Goal: Transaction & Acquisition: Purchase product/service

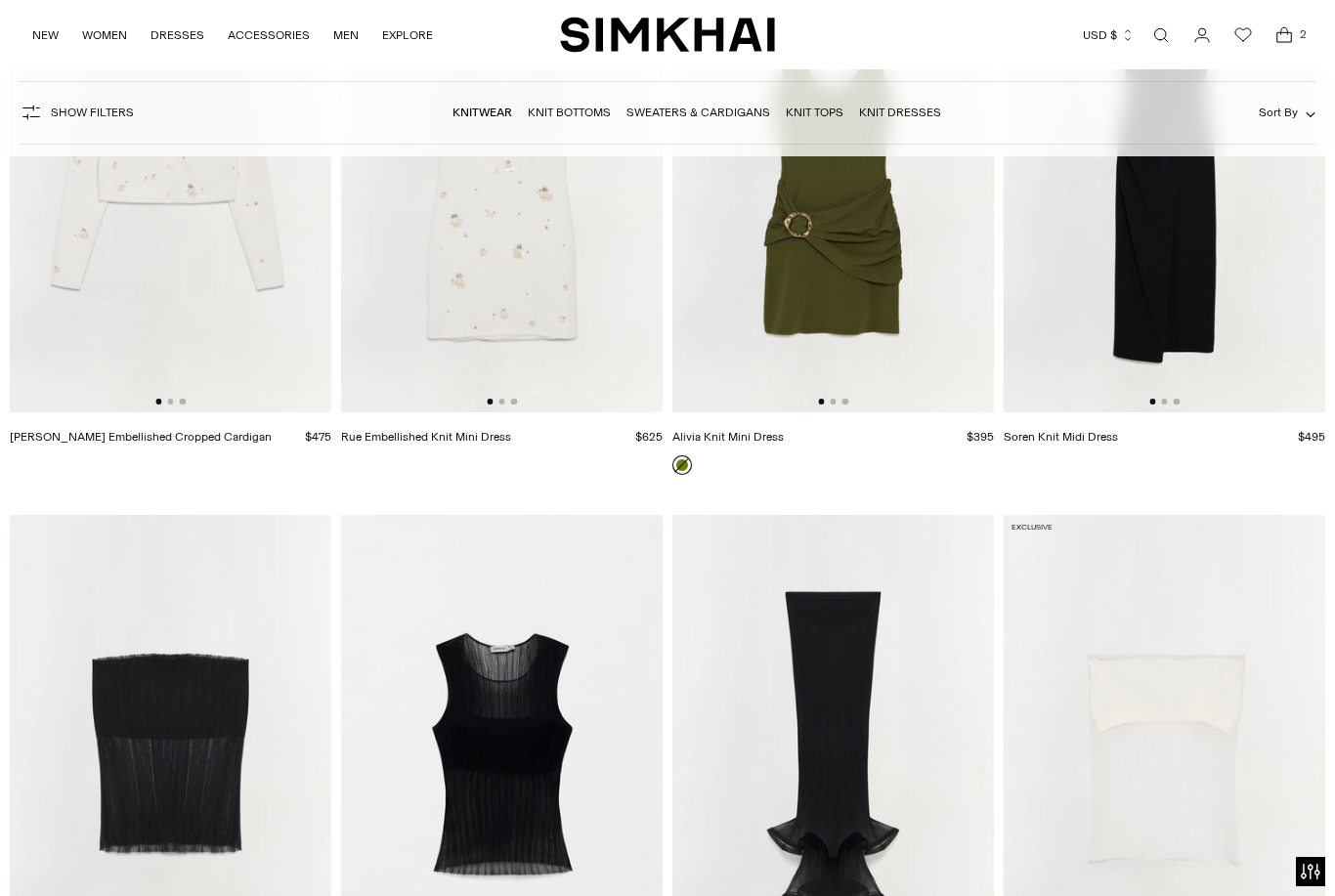
scroll to position [11775, 0]
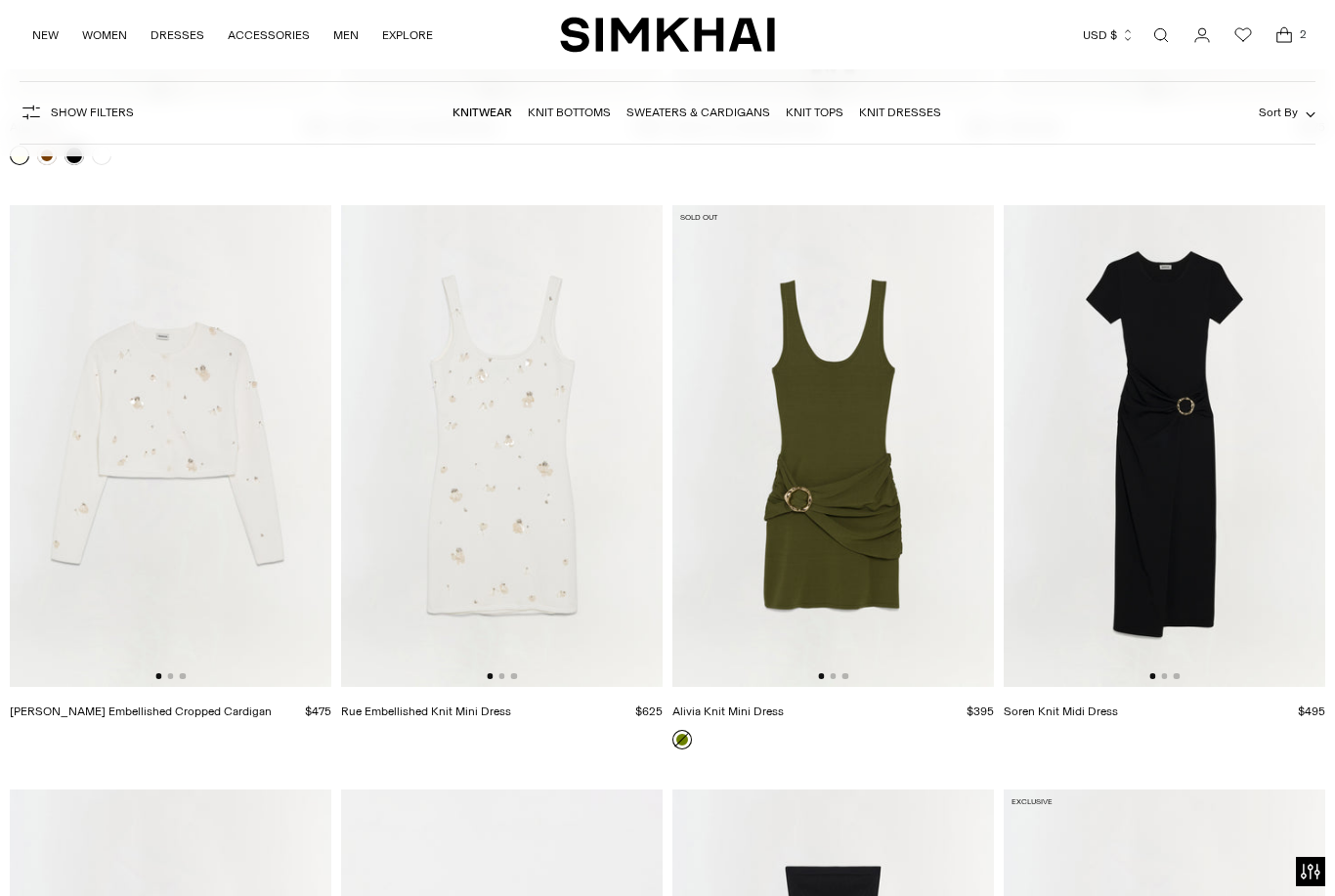
click at [694, 124] on nav "Knitwear Knit Bottoms Sweaters & Cardigans Knit Tops Knit Dresses" at bounding box center [697, 112] width 489 height 41
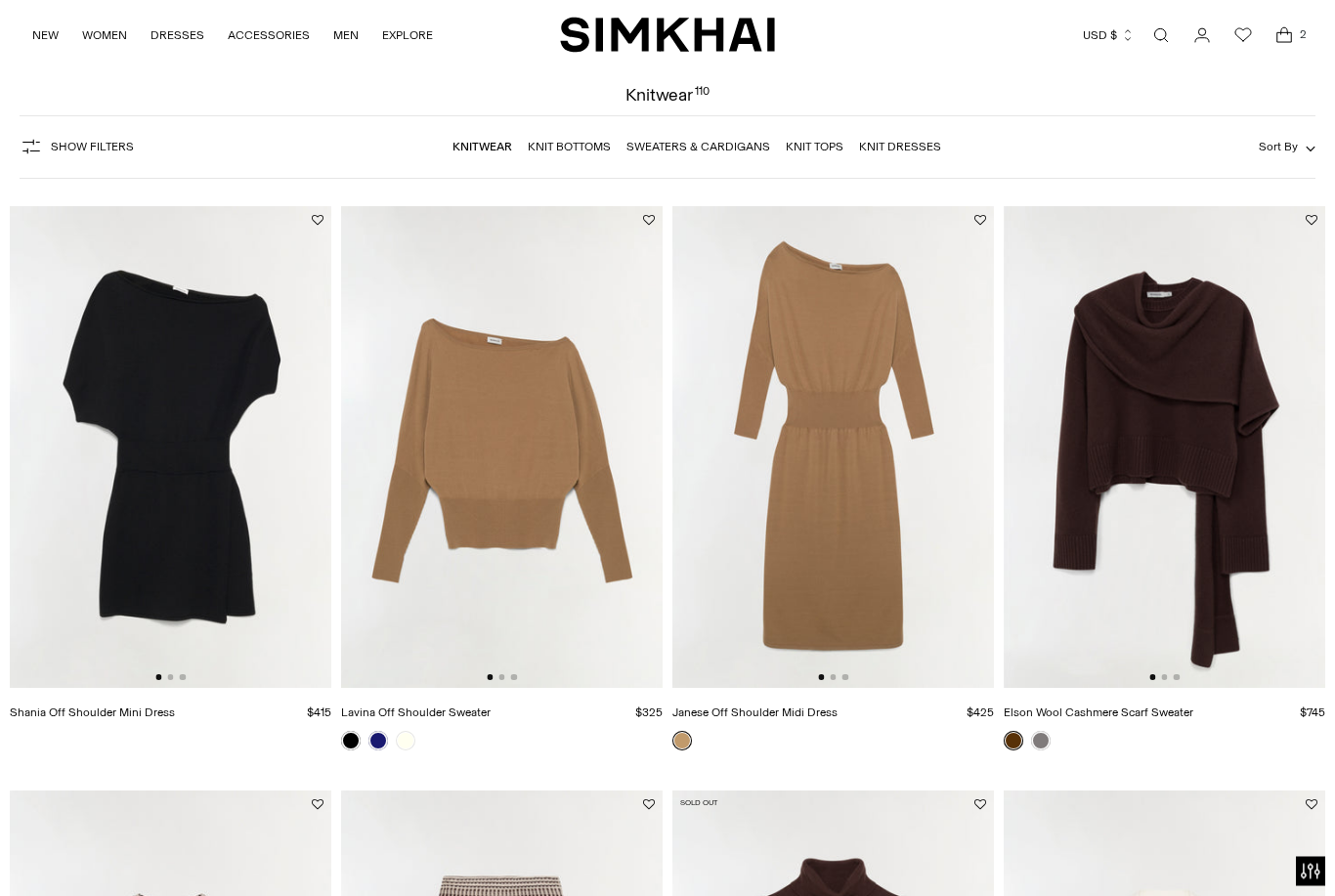
scroll to position [76, 0]
click at [382, 745] on link at bounding box center [379, 741] width 20 height 20
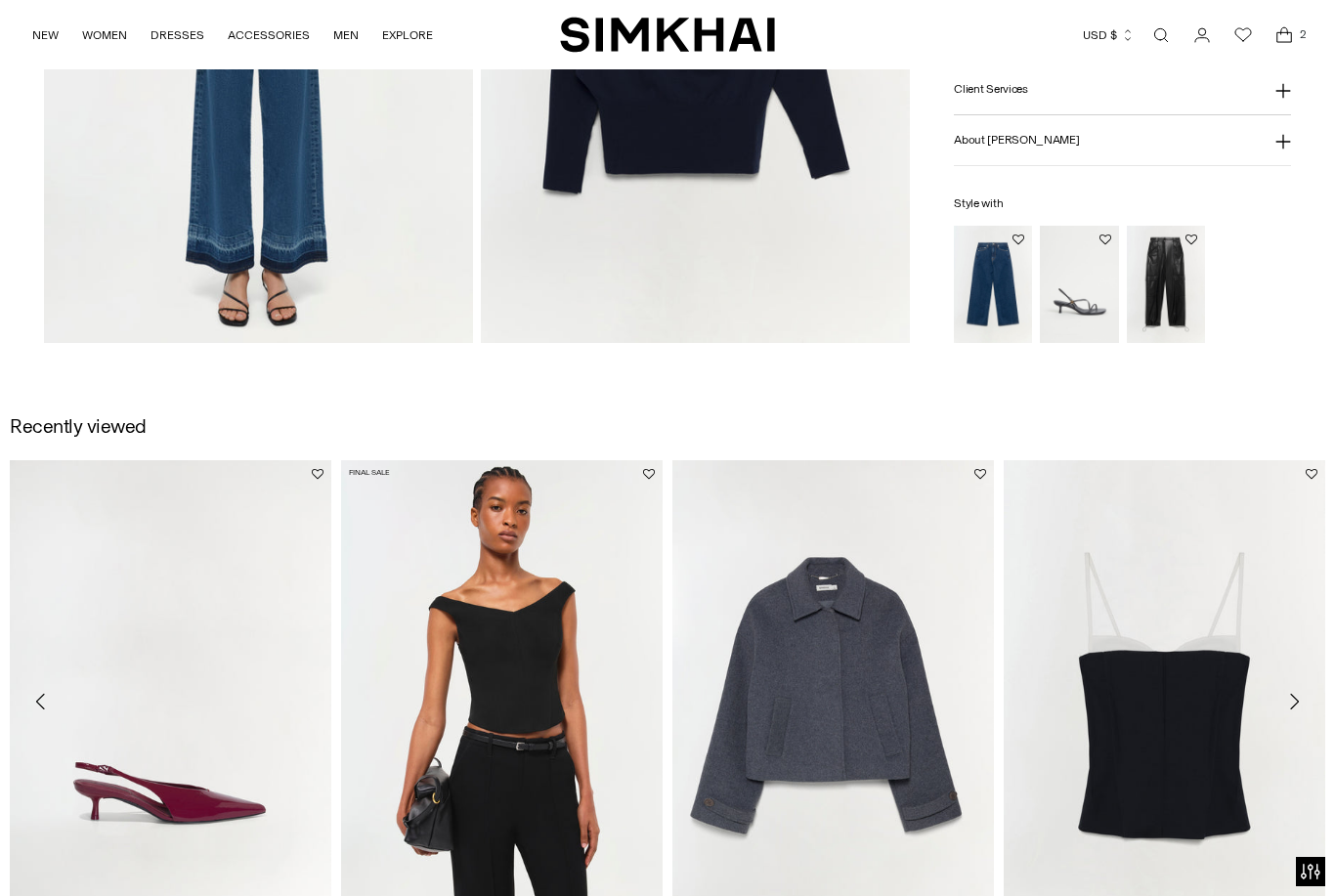
scroll to position [1750, 0]
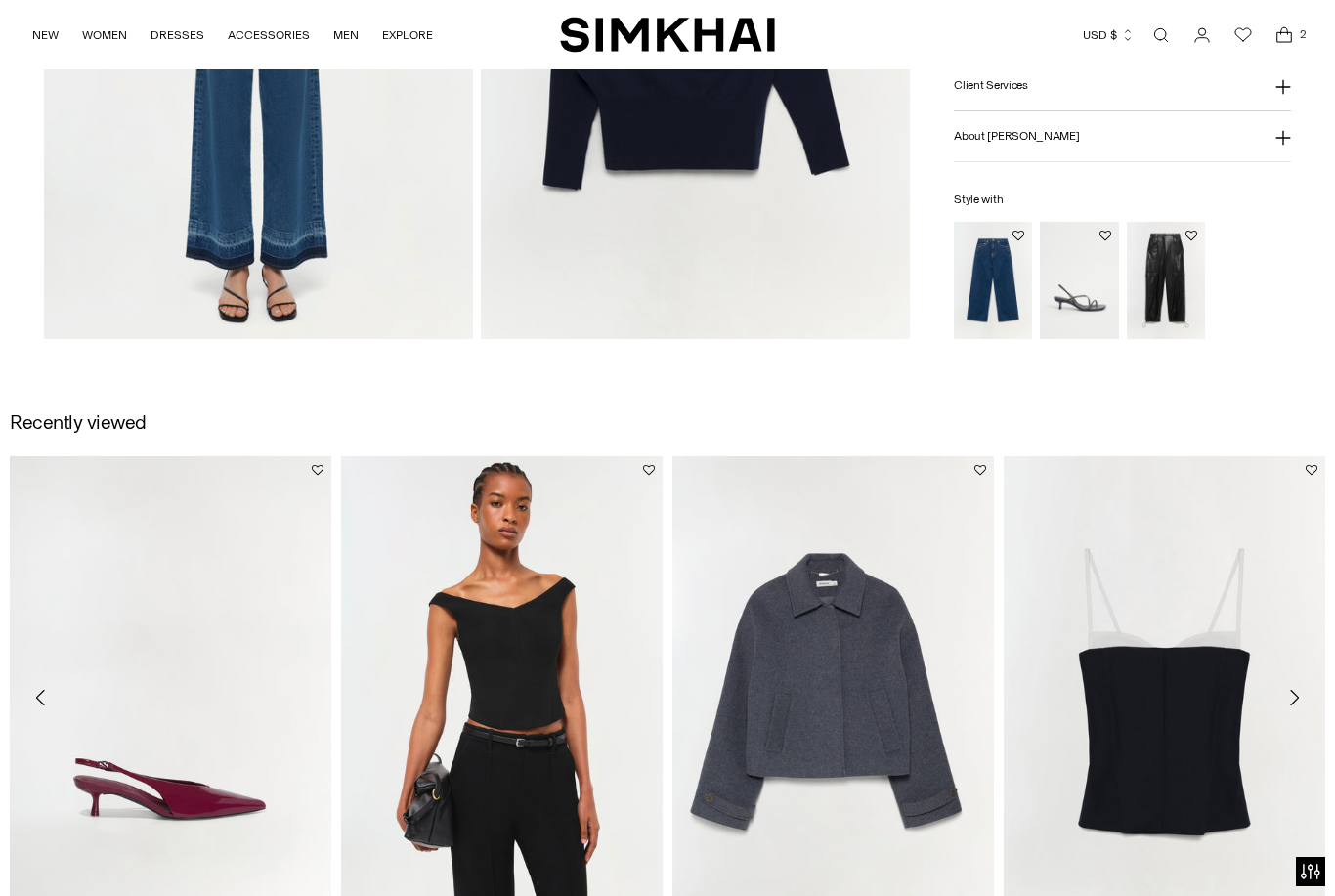
click at [756, 723] on div "Colby Wool Jacket $655 Unit price / per" at bounding box center [833, 728] width 321 height 545
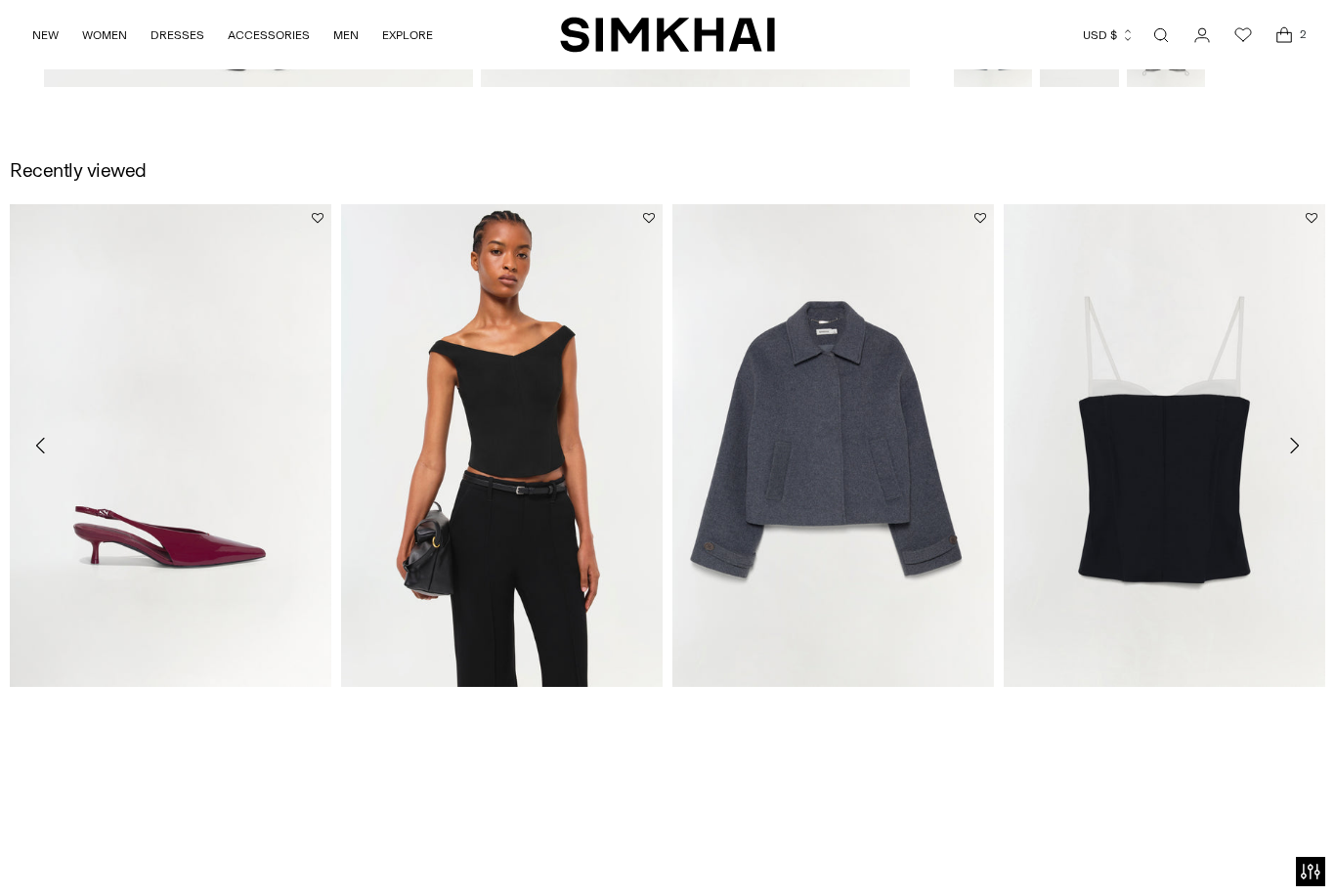
scroll to position [2023, 0]
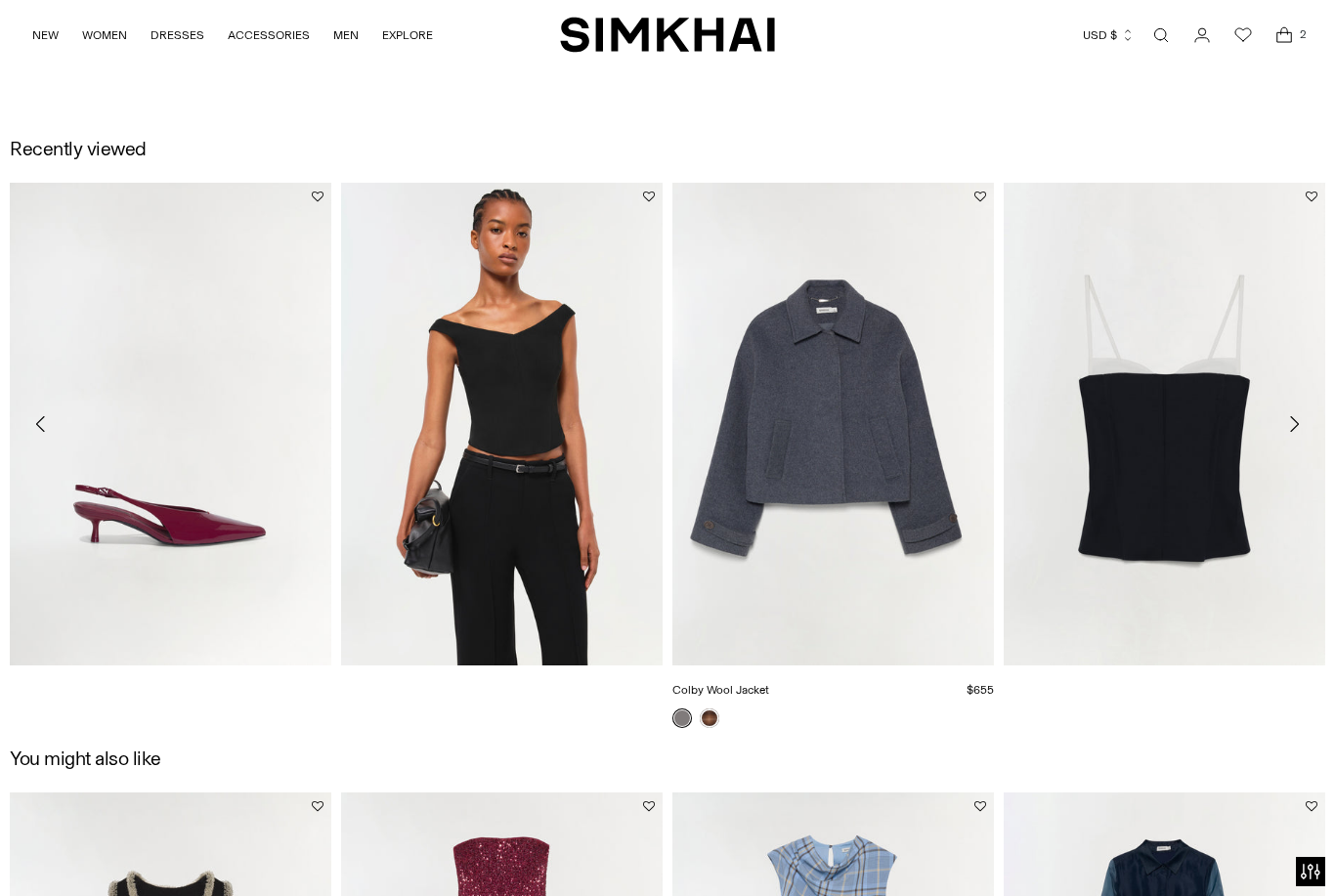
click at [769, 683] on link "Colby Wool Jacket" at bounding box center [721, 690] width 97 height 14
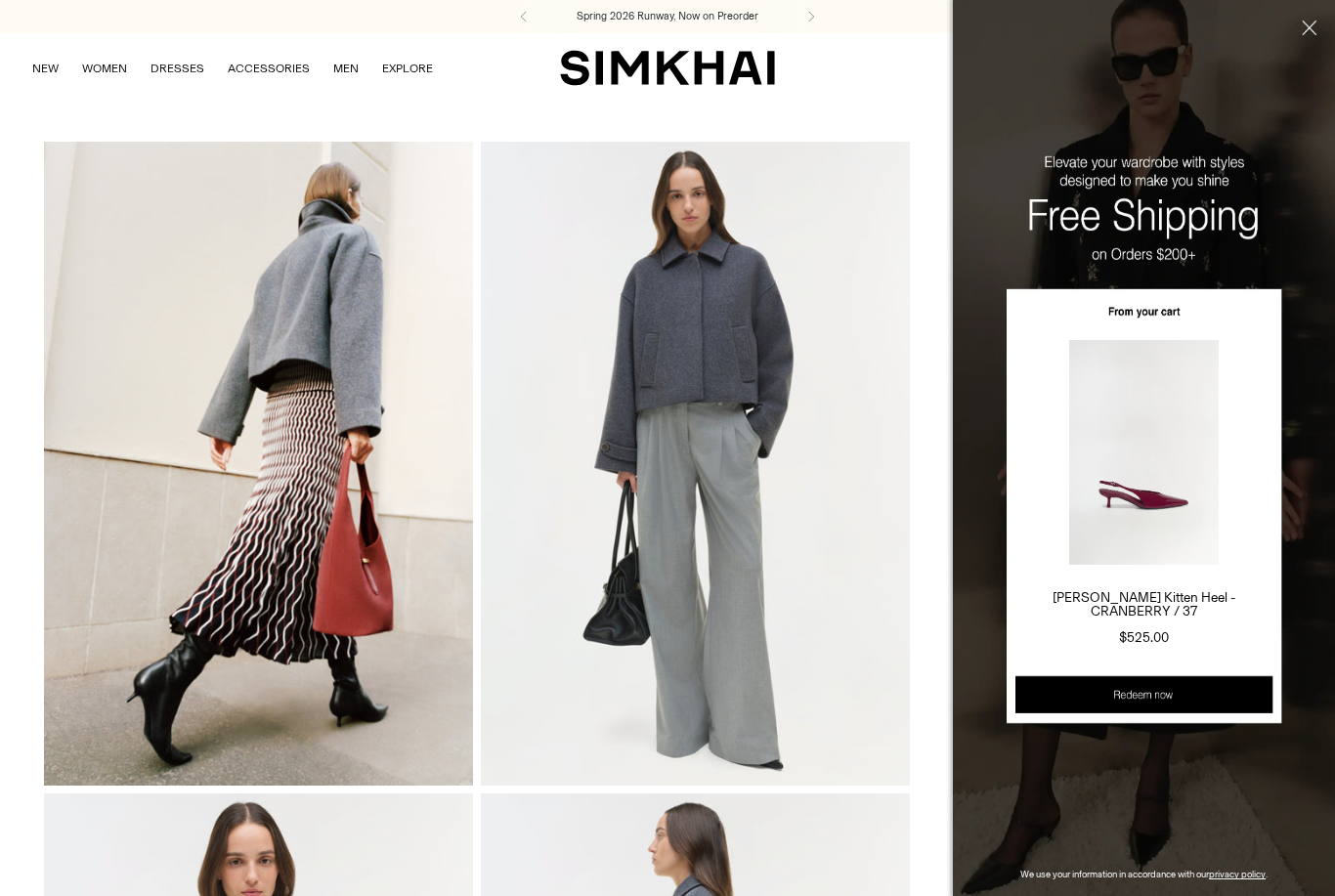
click at [1314, 23] on button "Close" at bounding box center [1306, 67] width 57 height 135
